Goal: Transaction & Acquisition: Purchase product/service

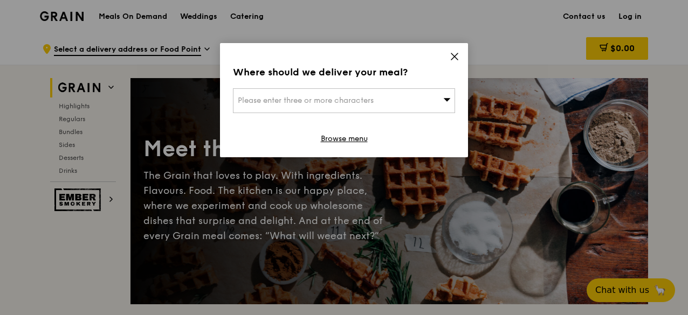
click at [452, 59] on icon at bounding box center [454, 56] width 6 height 6
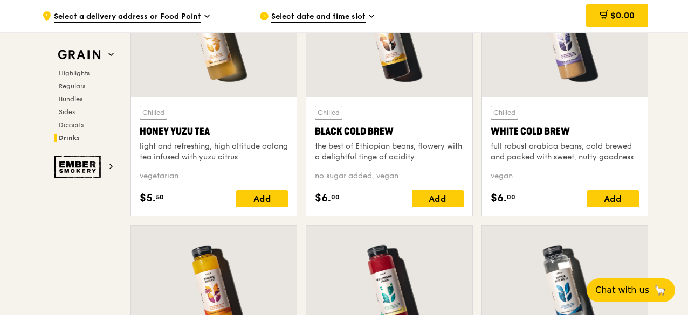
scroll to position [4031, 0]
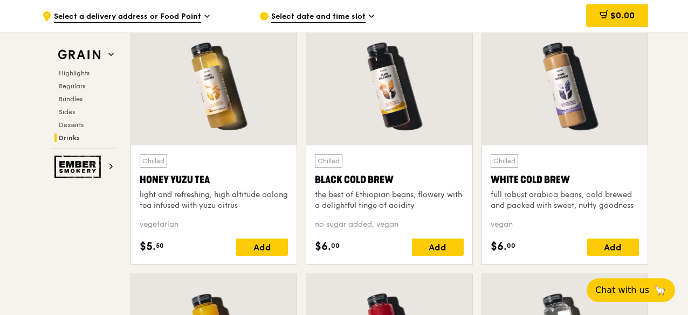
drag, startPoint x: 687, startPoint y: 269, endPoint x: 688, endPoint y: 255, distance: 14.6
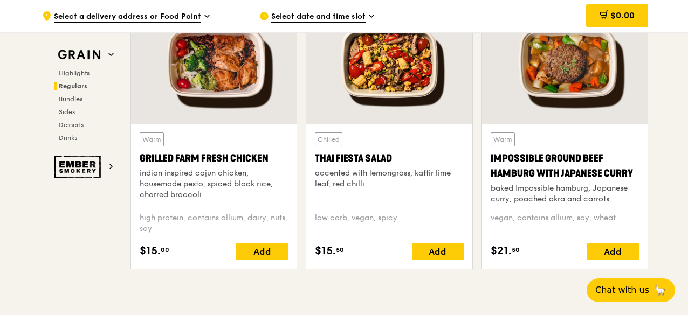
scroll to position [1250, 0]
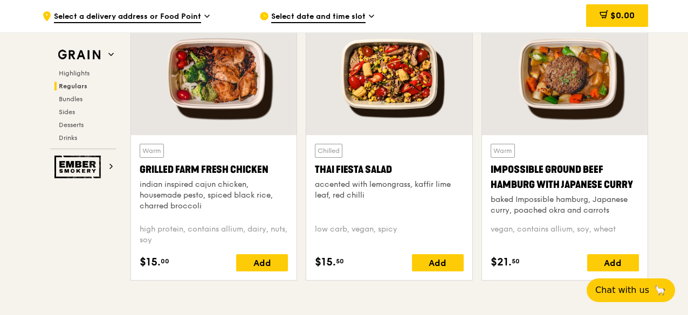
click at [556, 167] on div "Impossible Ground Beef Hamburg with Japanese Curry" at bounding box center [564, 177] width 148 height 30
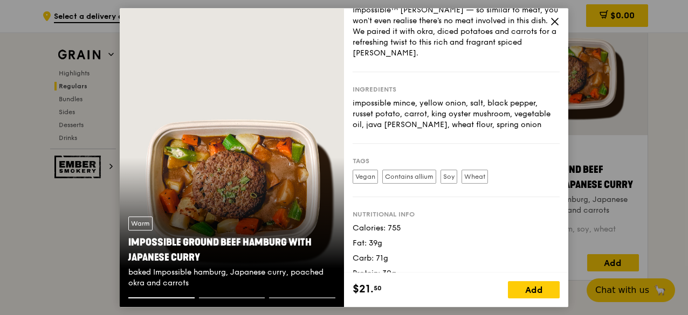
scroll to position [74, 0]
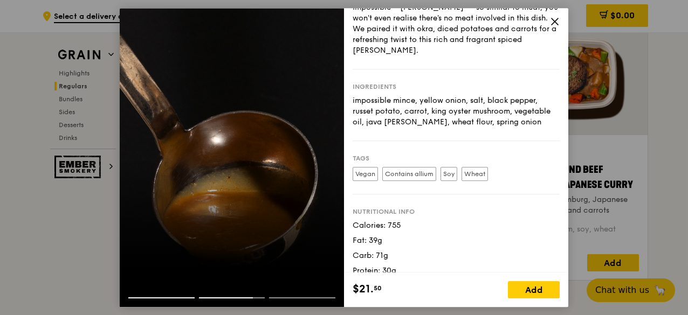
click at [280, 296] on div at bounding box center [232, 288] width 224 height 17
click at [281, 298] on div at bounding box center [302, 297] width 66 height 1
click at [162, 297] on div at bounding box center [232, 288] width 224 height 17
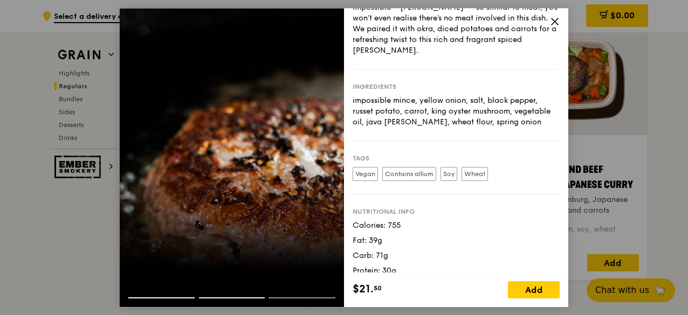
click at [550, 22] on icon at bounding box center [555, 22] width 10 height 10
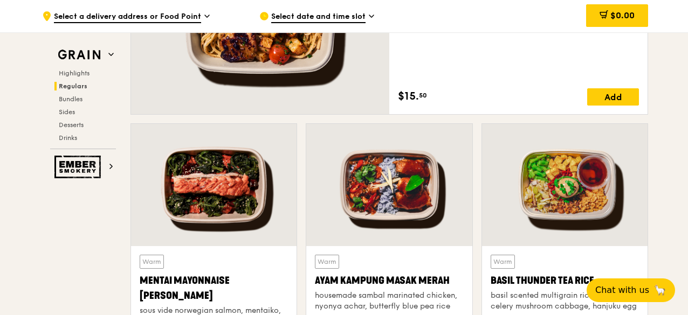
scroll to position [916, 0]
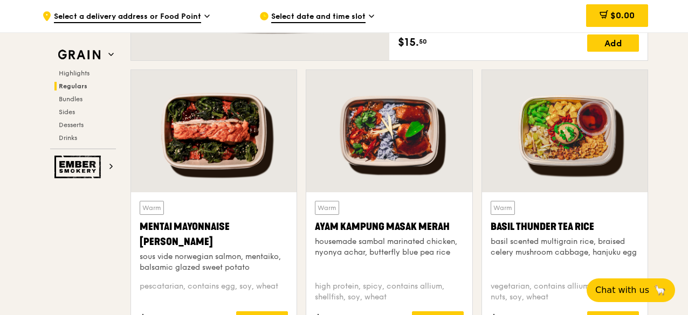
click at [605, 151] on div at bounding box center [564, 131] width 165 height 122
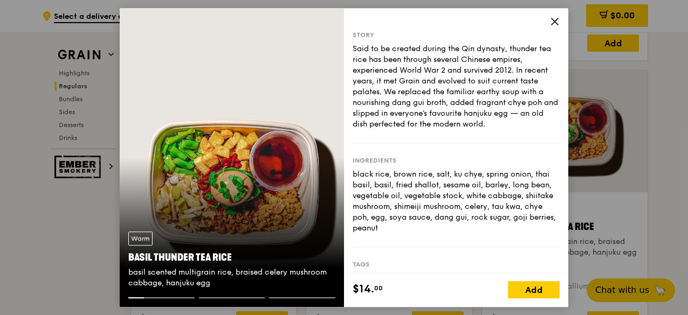
click at [292, 181] on div "Warm Basil Thunder Tea [PERSON_NAME] scented multigrain rice, braised celery mu…" at bounding box center [232, 158] width 224 height 300
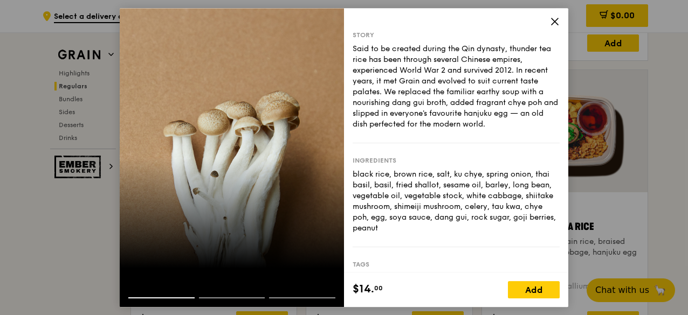
click at [127, 154] on div at bounding box center [232, 158] width 224 height 300
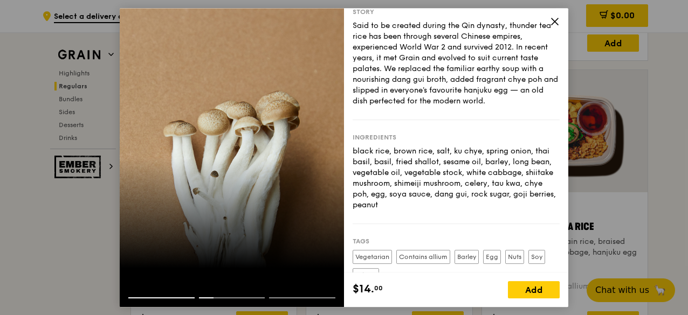
scroll to position [0, 0]
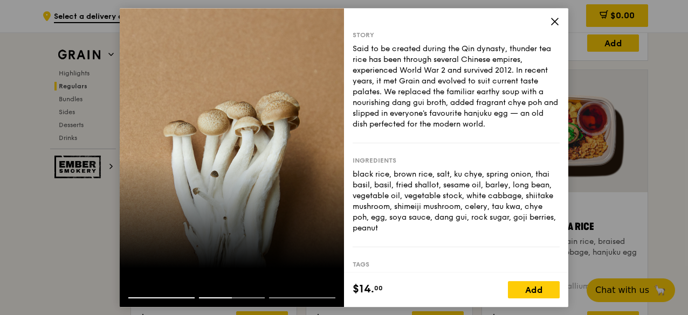
click at [121, 198] on div at bounding box center [232, 158] width 224 height 300
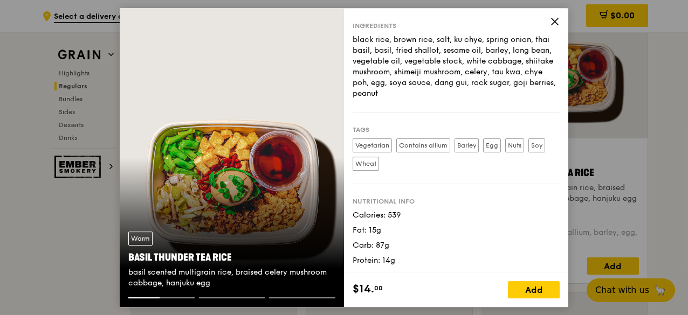
scroll to position [81, 0]
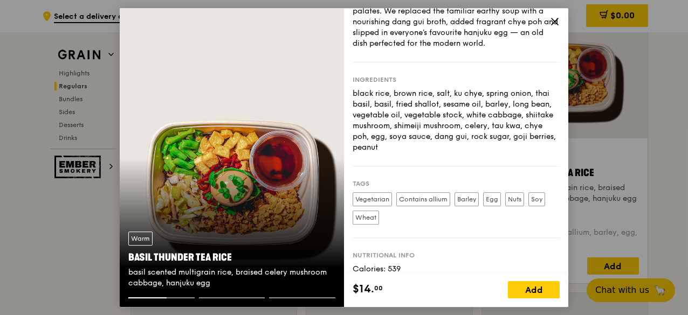
click at [320, 174] on div "Warm Basil Thunder Tea [PERSON_NAME] scented multigrain rice, braised celery mu…" at bounding box center [232, 158] width 224 height 300
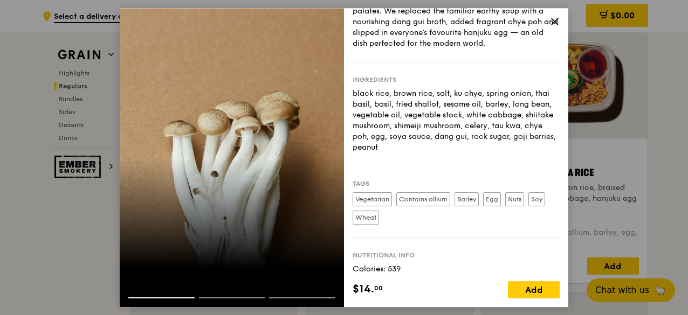
click at [320, 174] on div at bounding box center [232, 158] width 224 height 300
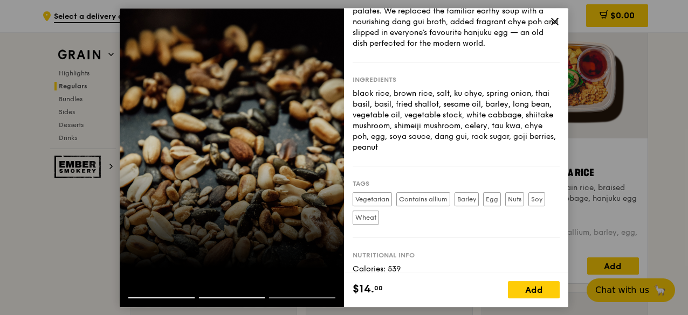
click at [318, 175] on div at bounding box center [232, 158] width 224 height 300
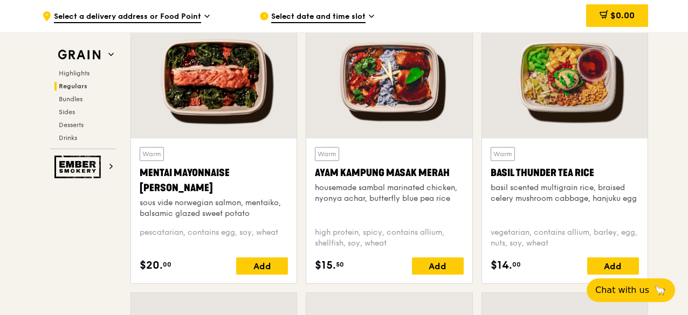
scroll to position [916, 0]
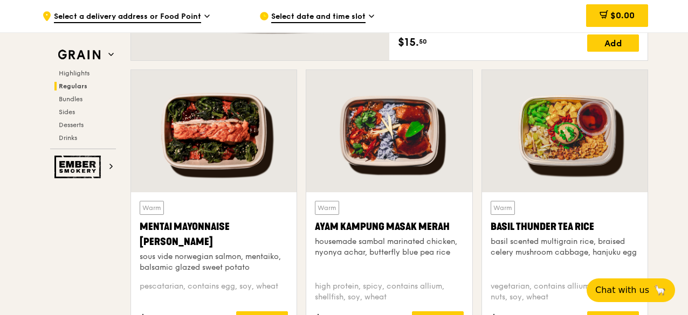
click at [569, 213] on div "Warm Basil Thunder Tea [PERSON_NAME] scented multigrain rice, braised celery mu…" at bounding box center [564, 237] width 148 height 72
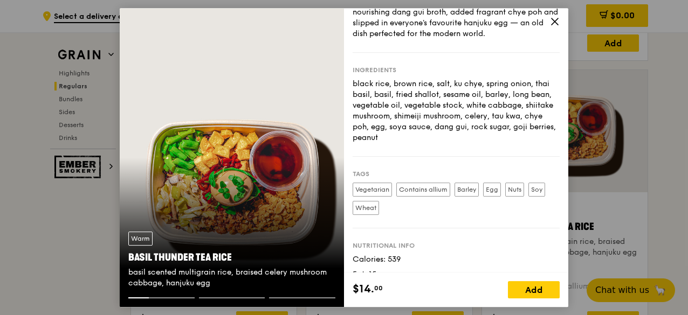
scroll to position [108, 0]
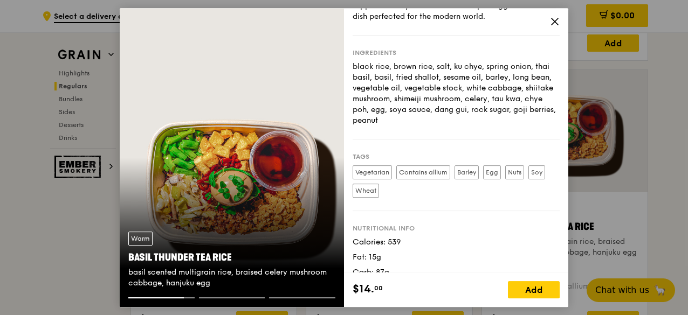
click at [320, 164] on div "Warm Basil Thunder Tea [PERSON_NAME] scented multigrain rice, braised celery mu…" at bounding box center [232, 158] width 224 height 300
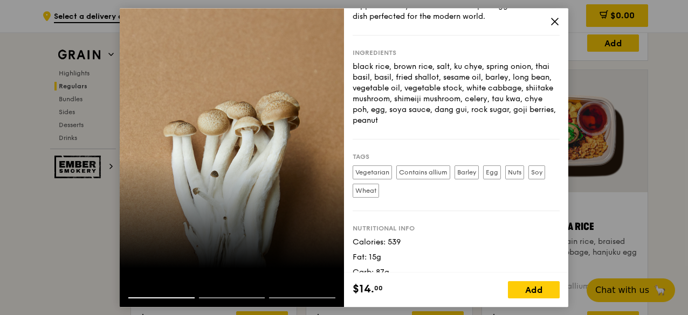
click at [320, 164] on div at bounding box center [232, 158] width 224 height 300
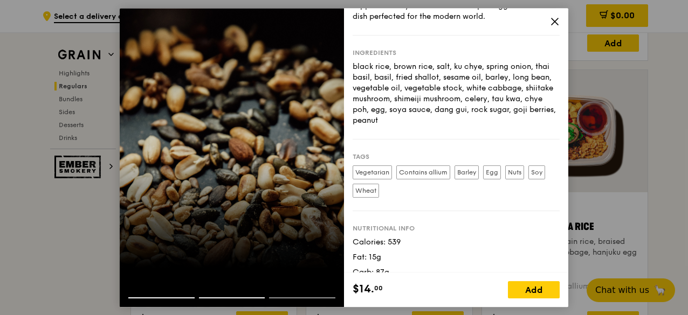
click at [320, 164] on div at bounding box center [232, 158] width 224 height 300
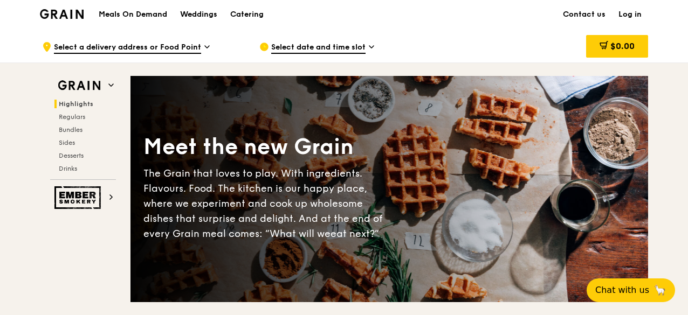
scroll to position [0, 0]
